Goal: Information Seeking & Learning: Learn about a topic

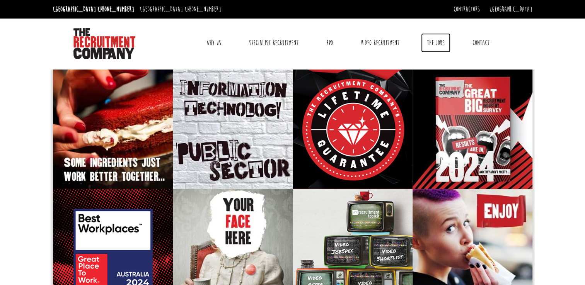
click at [436, 33] on link "The Jobs" at bounding box center [435, 42] width 29 height 19
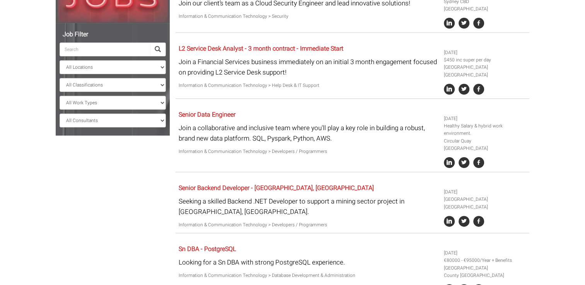
scroll to position [179, 0]
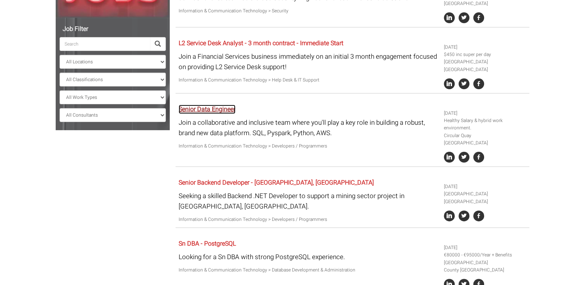
click at [228, 105] on link "Senior Data Engineer" at bounding box center [207, 109] width 57 height 9
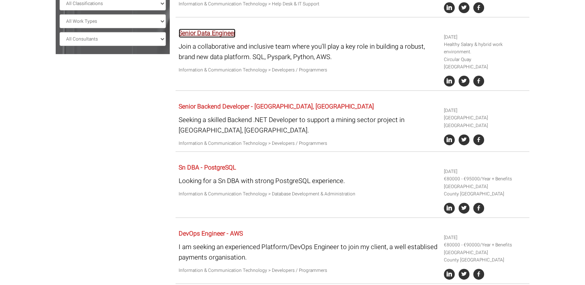
scroll to position [257, 0]
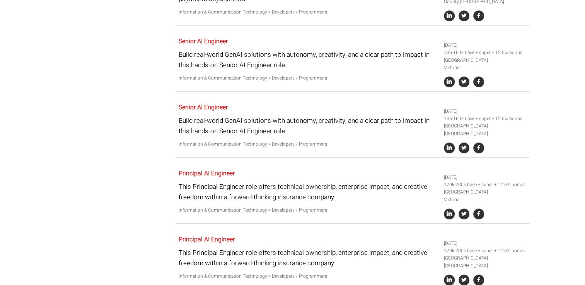
scroll to position [518, 0]
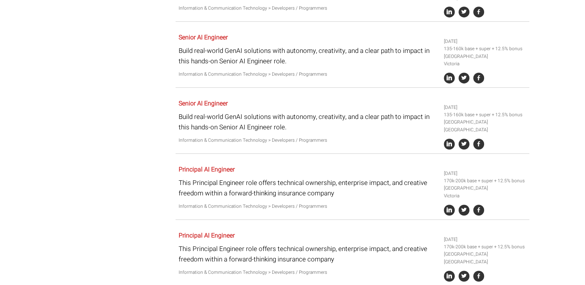
click at [224, 165] on link "Principal AI Engineer" at bounding box center [207, 169] width 56 height 9
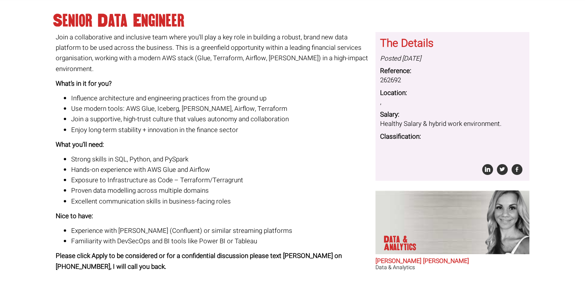
scroll to position [71, 0]
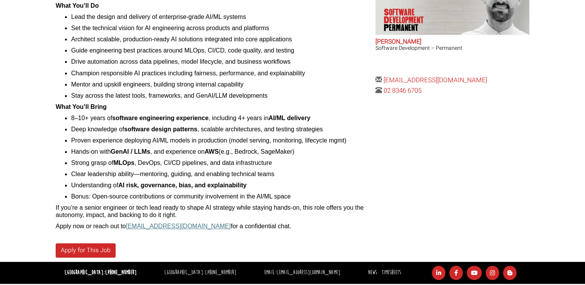
scroll to position [297, 0]
